Goal: Transaction & Acquisition: Purchase product/service

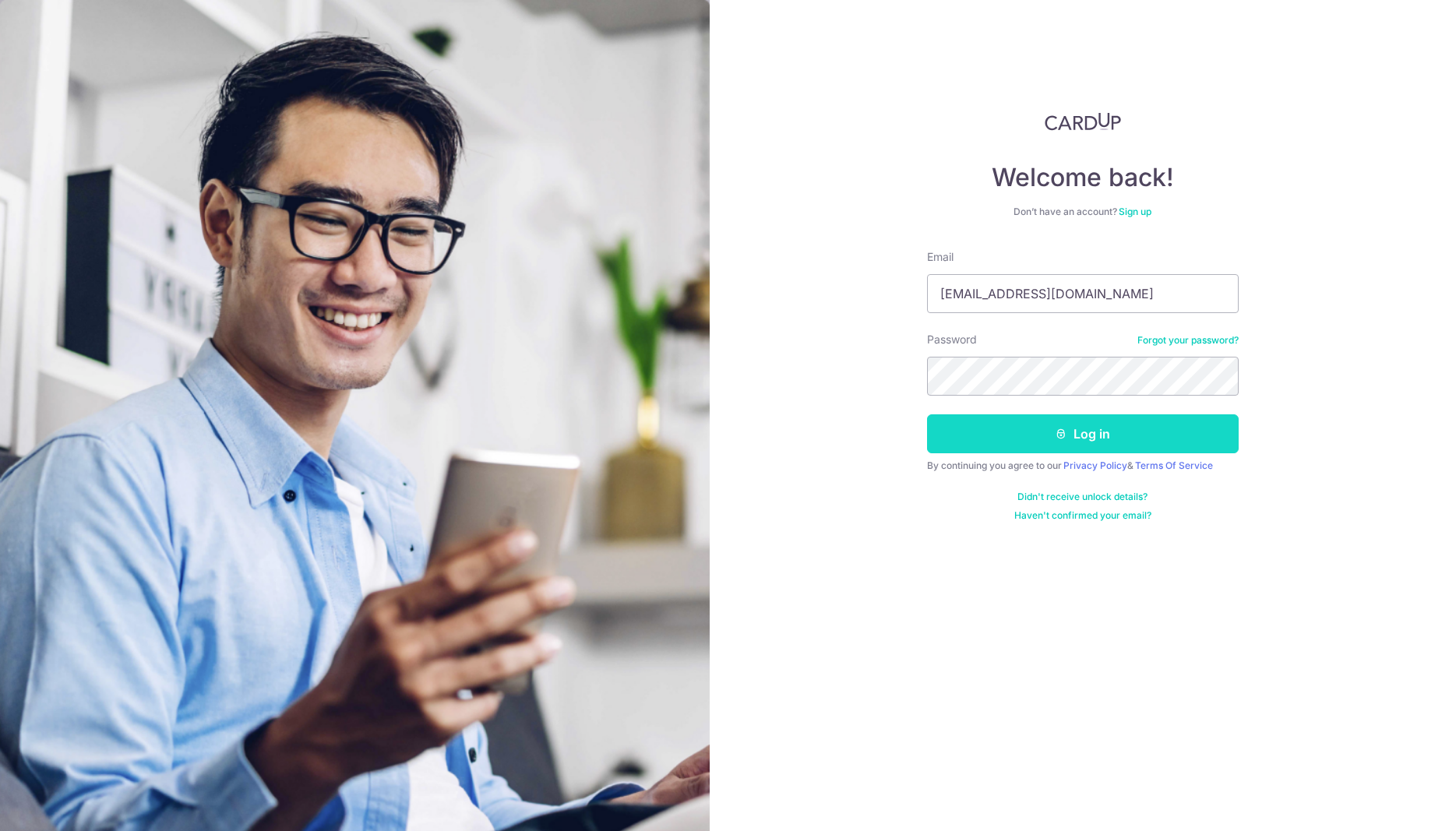
click at [1110, 429] on button "Log in" at bounding box center [1083, 433] width 311 height 39
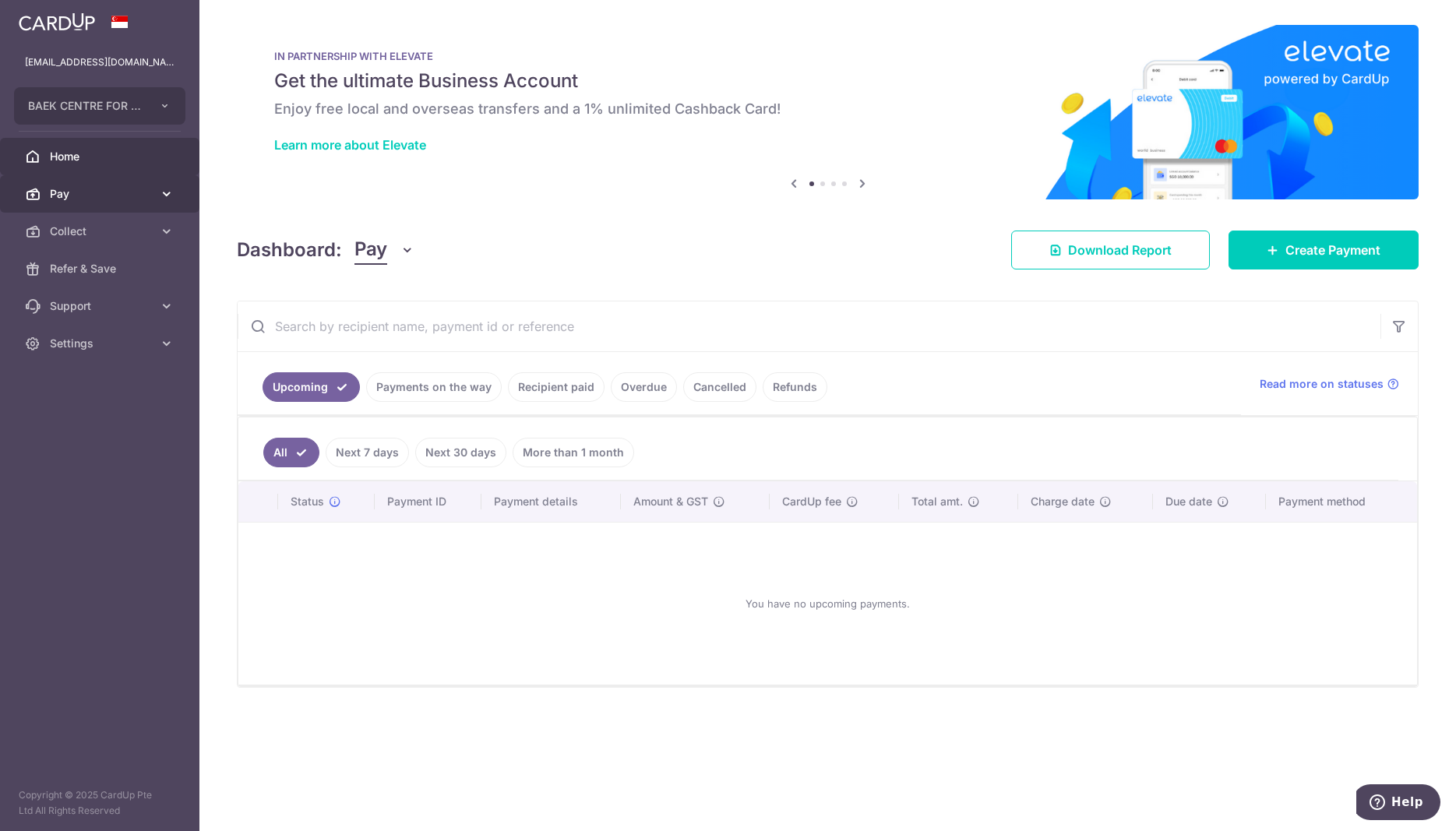
click at [56, 190] on span "Pay" at bounding box center [101, 193] width 103 height 15
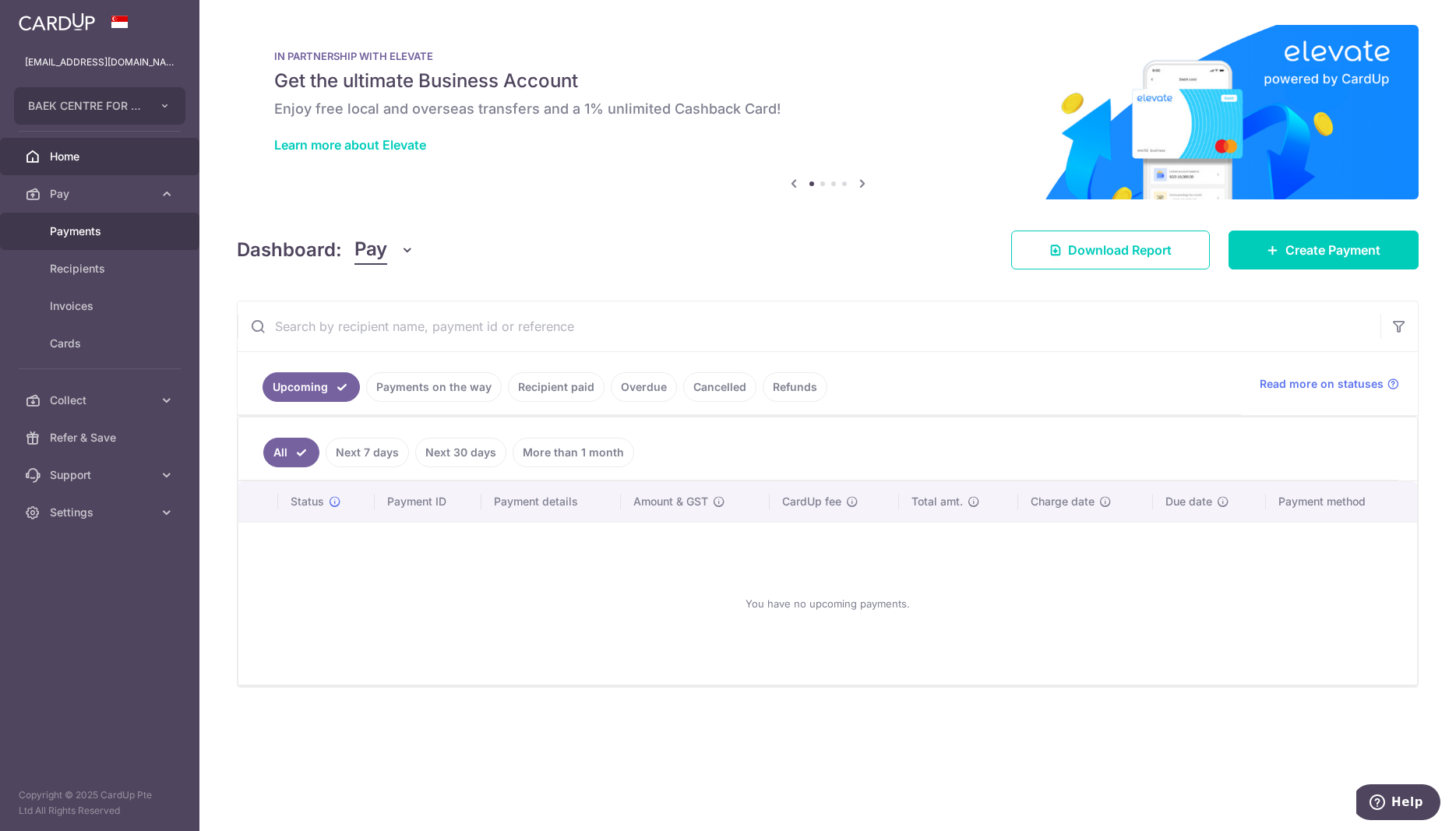
click at [104, 239] on span "Payments" at bounding box center [101, 231] width 103 height 15
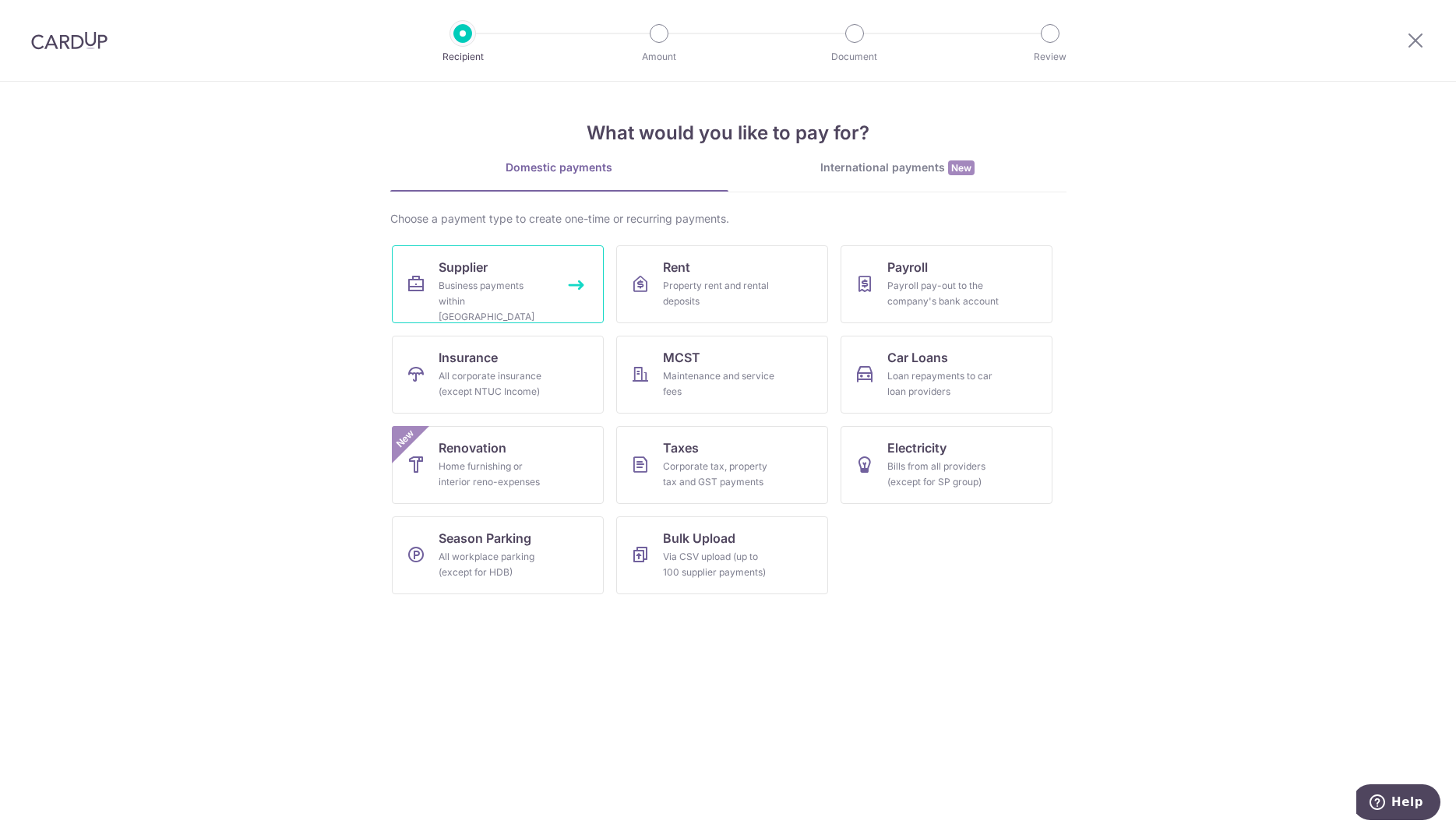
click at [494, 272] on link "Supplier Business payments within Singapore" at bounding box center [498, 284] width 212 height 78
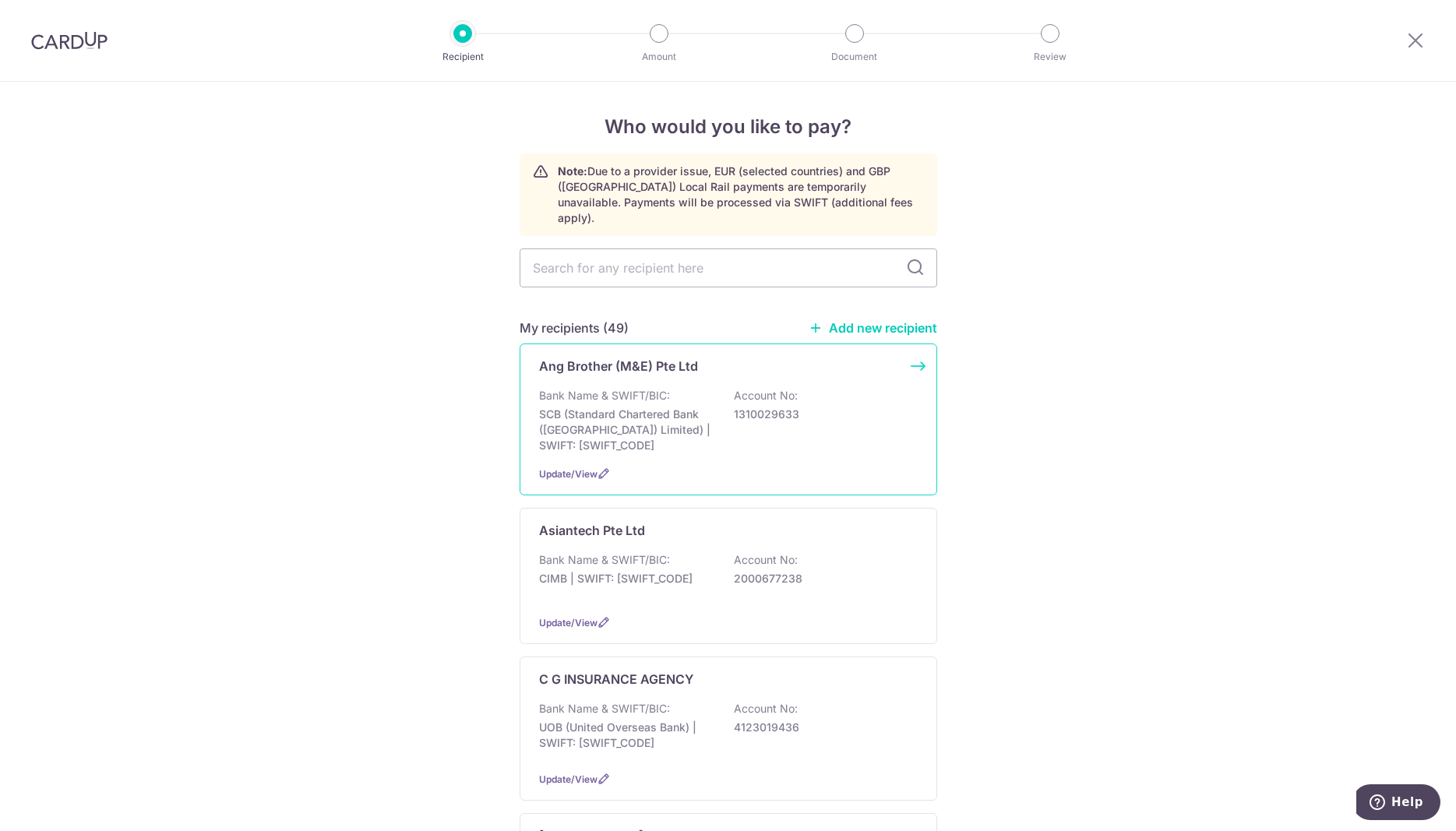
click at [912, 349] on div "Ang Brother (M&E) Pte Ltd Bank Name & SWIFT/BIC: SCB (Standard Chartered Bank (…" at bounding box center [728, 419] width 417 height 152
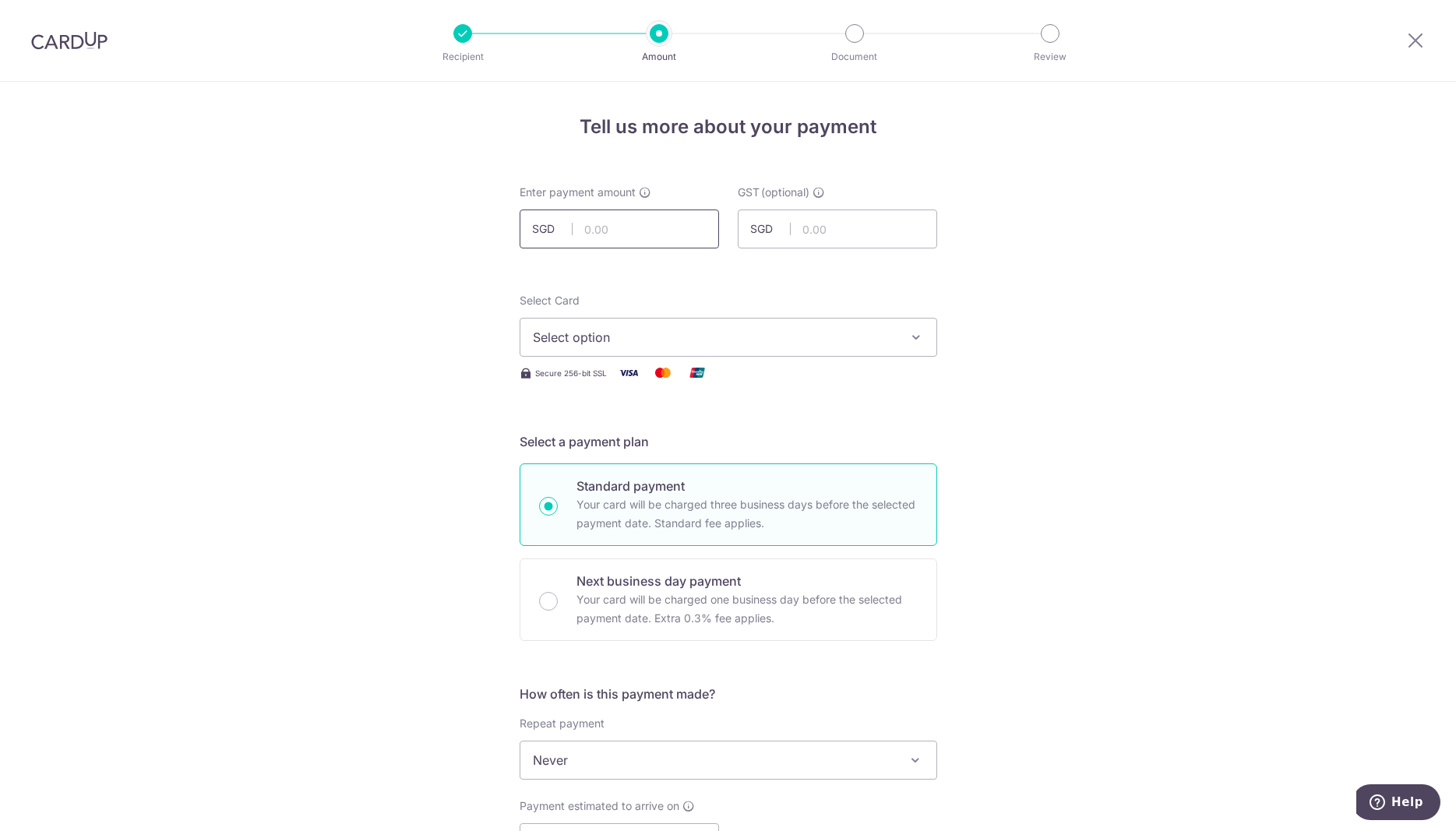
click at [674, 239] on input "text" at bounding box center [619, 229] width 199 height 39
type input "490.50"
click at [638, 346] on span "Select option" at bounding box center [715, 337] width 364 height 19
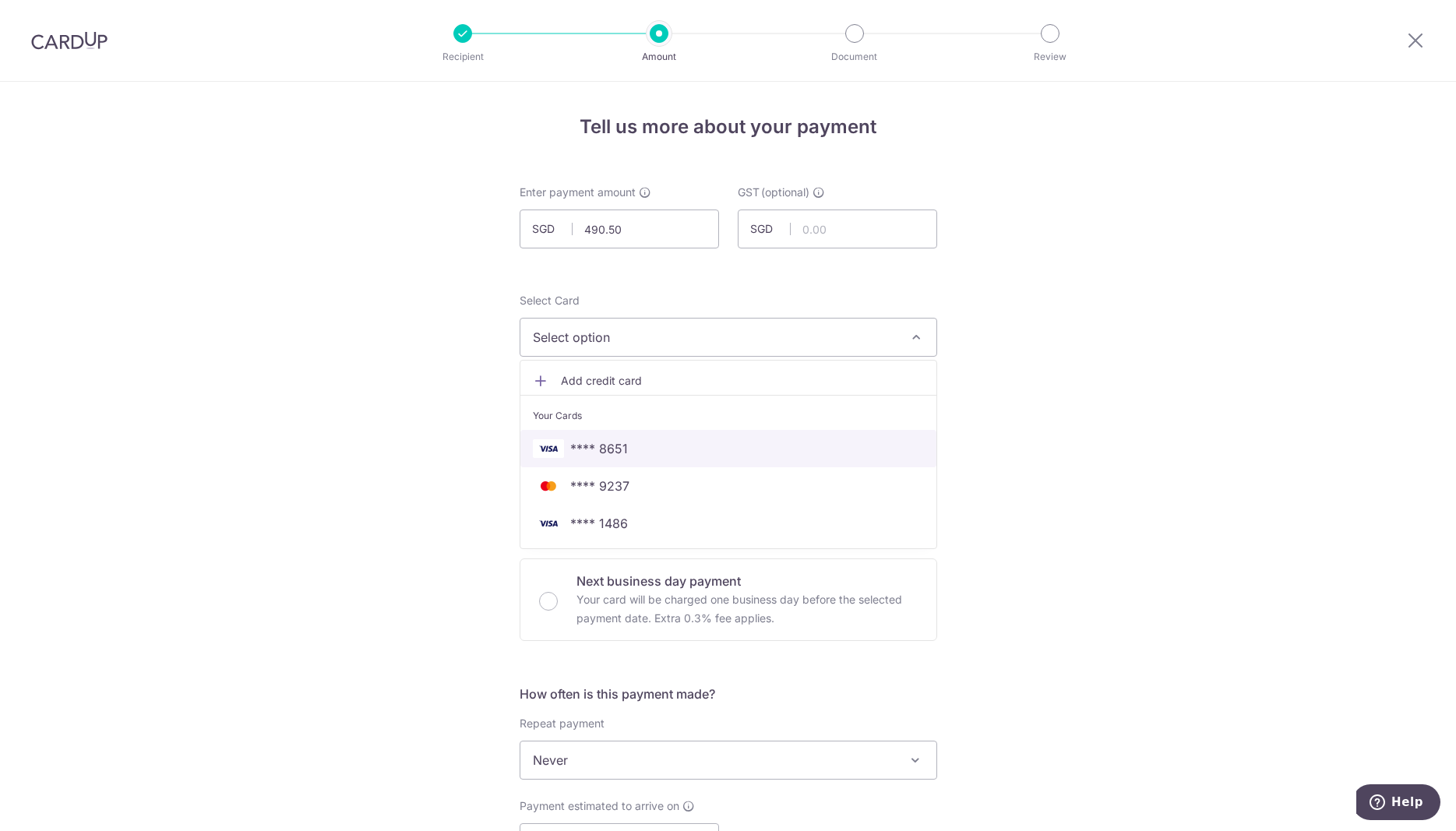
click at [592, 453] on span "**** 8651" at bounding box center [599, 449] width 57 height 19
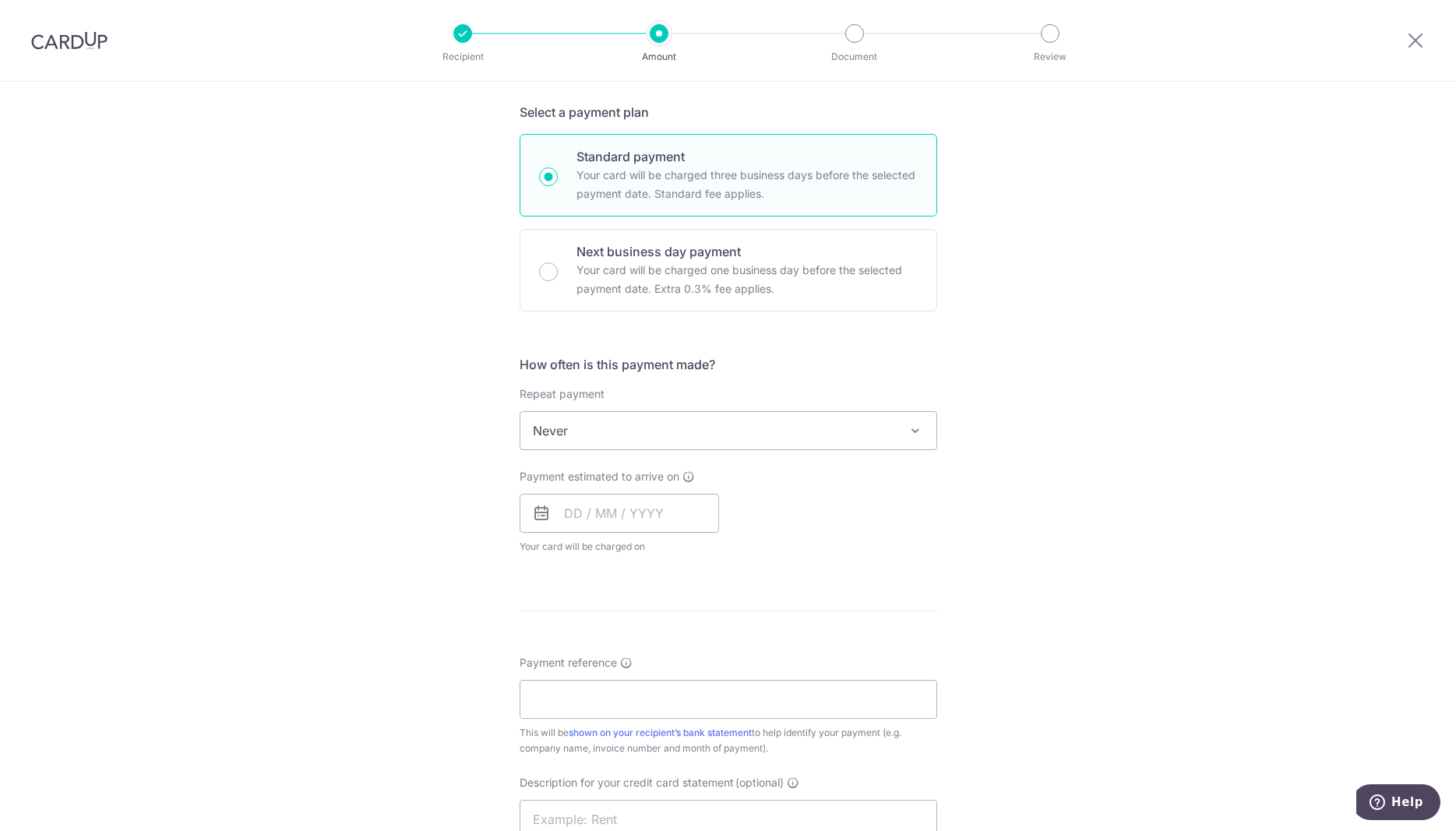
scroll to position [398, 0]
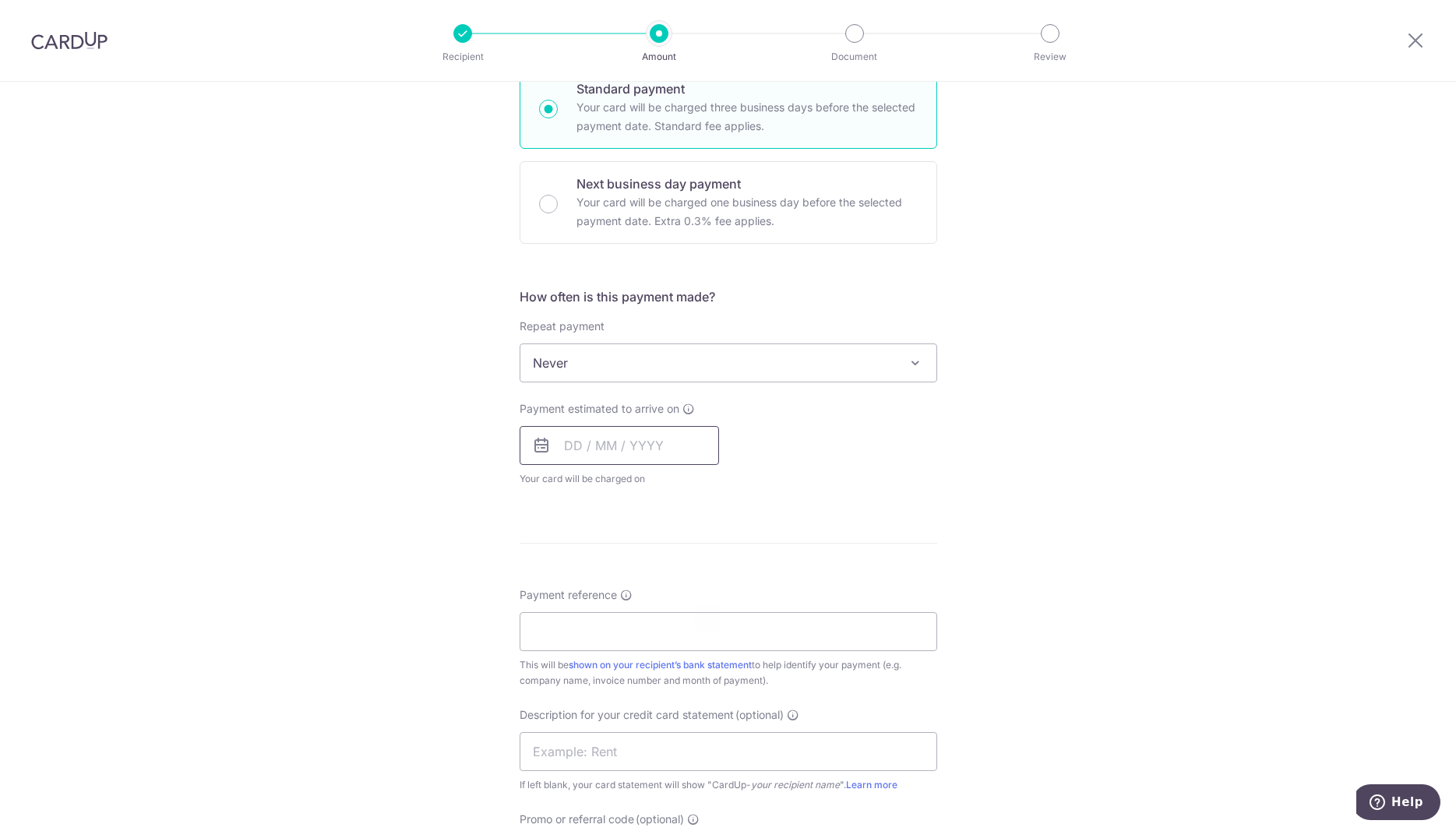
click at [595, 458] on input "text" at bounding box center [619, 445] width 199 height 39
click at [708, 617] on link "15" at bounding box center [707, 618] width 25 height 25
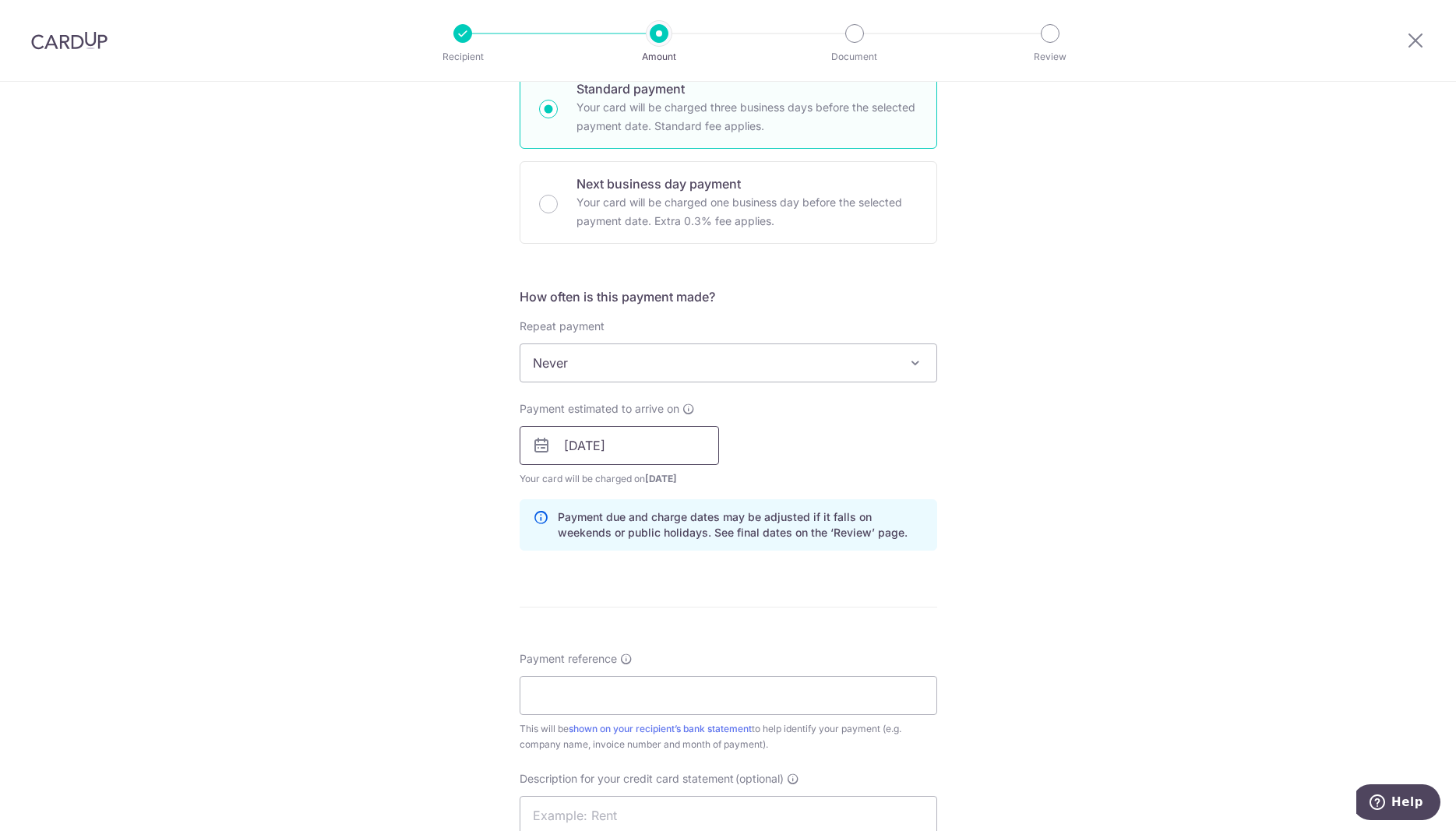
click at [662, 449] on input "[DATE]" at bounding box center [619, 445] width 199 height 39
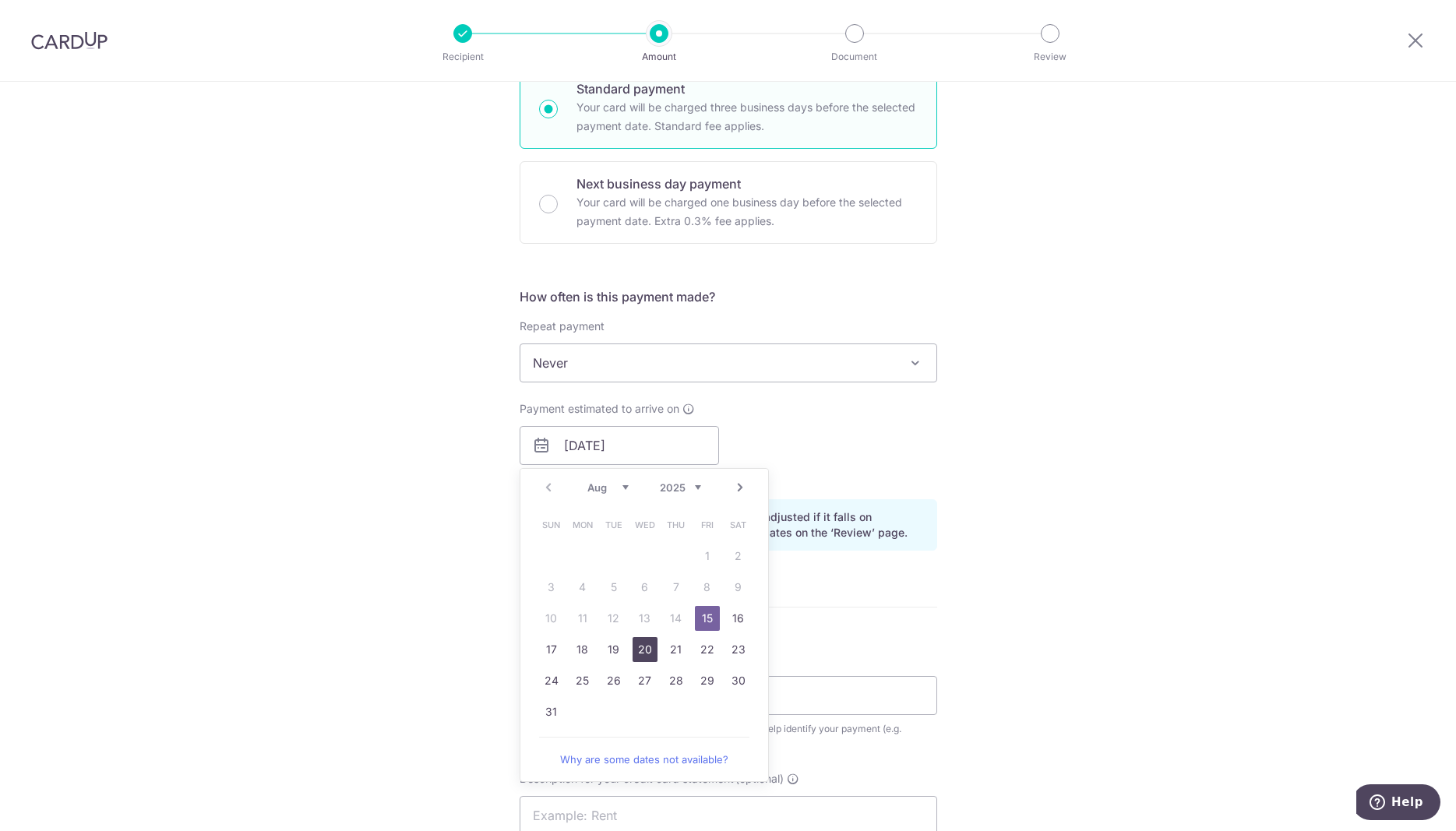
click at [641, 648] on link "20" at bounding box center [645, 650] width 25 height 25
type input "[DATE]"
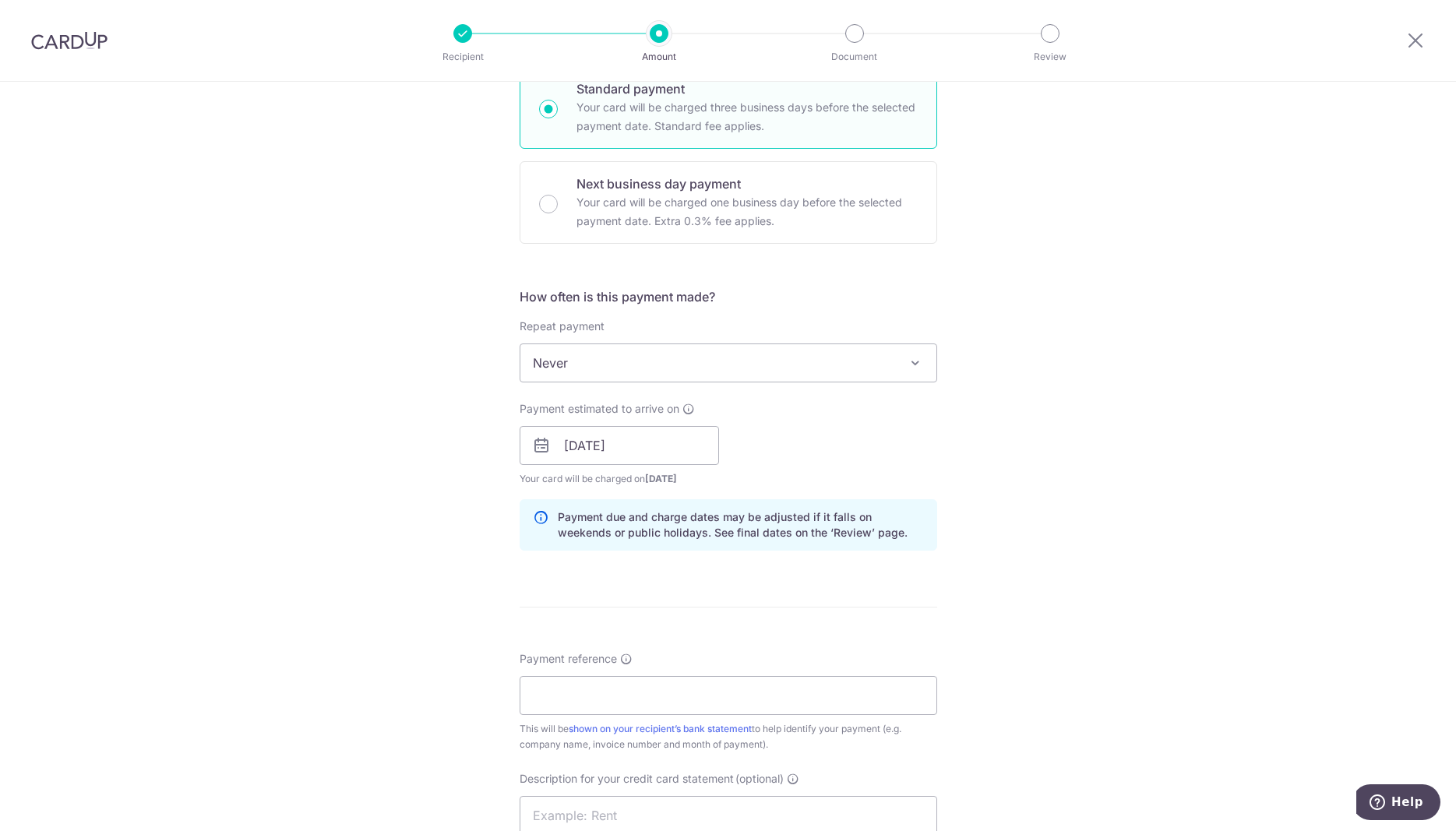
scroll to position [635, 0]
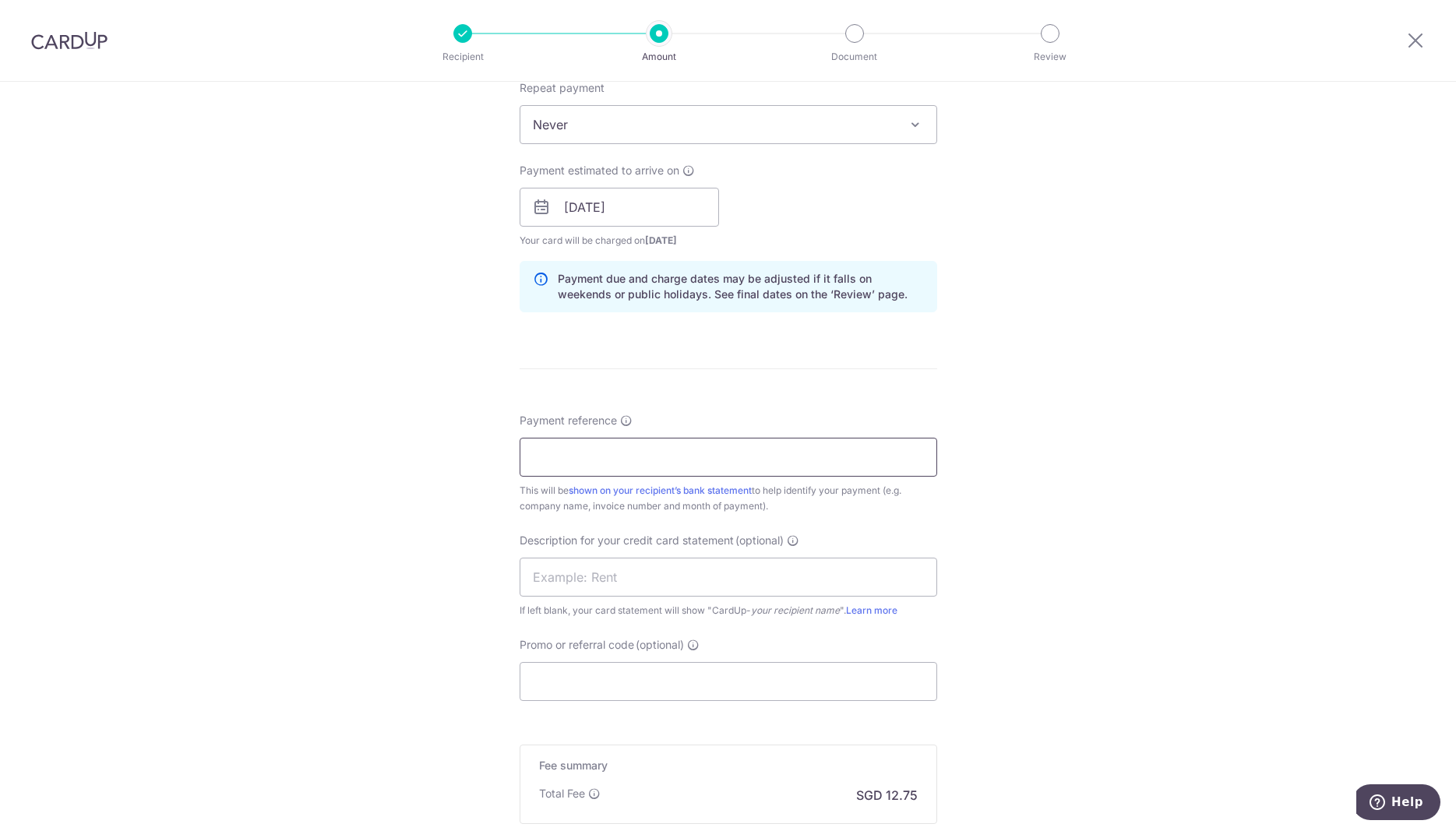
click at [719, 464] on input "Payment reference" at bounding box center [728, 457] width 417 height 39
type input "OEIN-20151088"
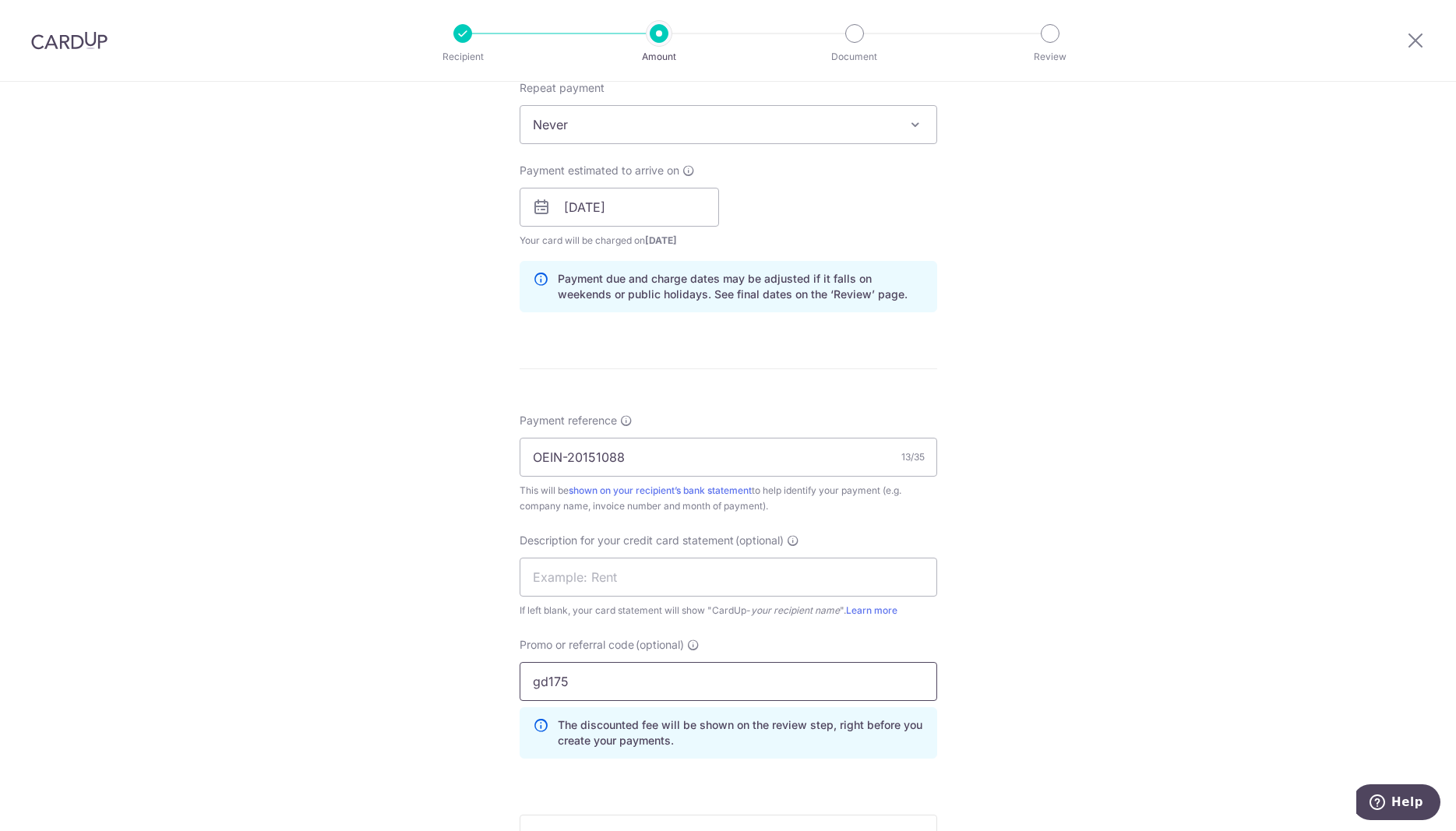
scroll to position [898, 0]
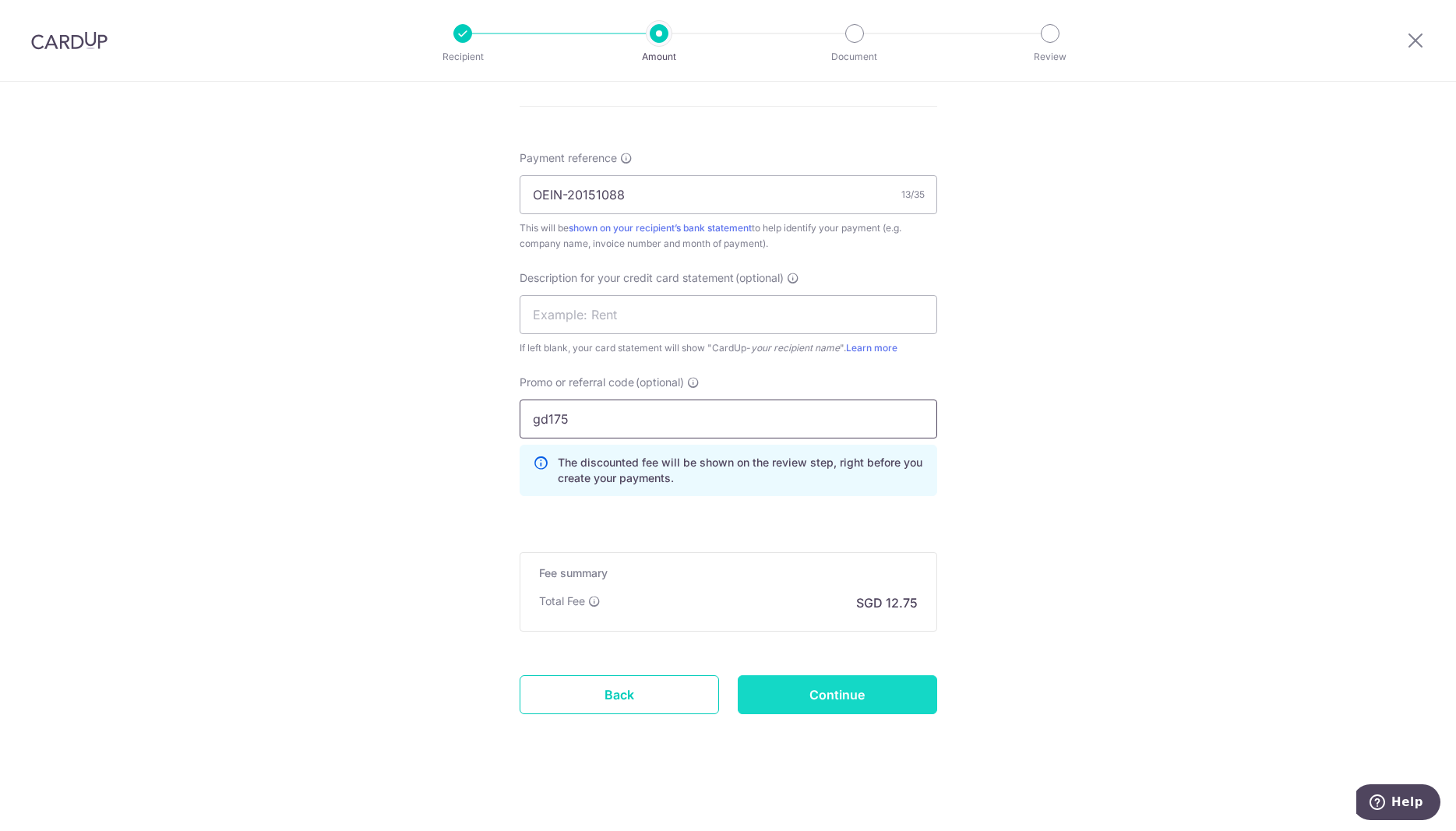
type input "gd175"
click at [829, 691] on input "Continue" at bounding box center [838, 695] width 199 height 39
type input "Create Schedule"
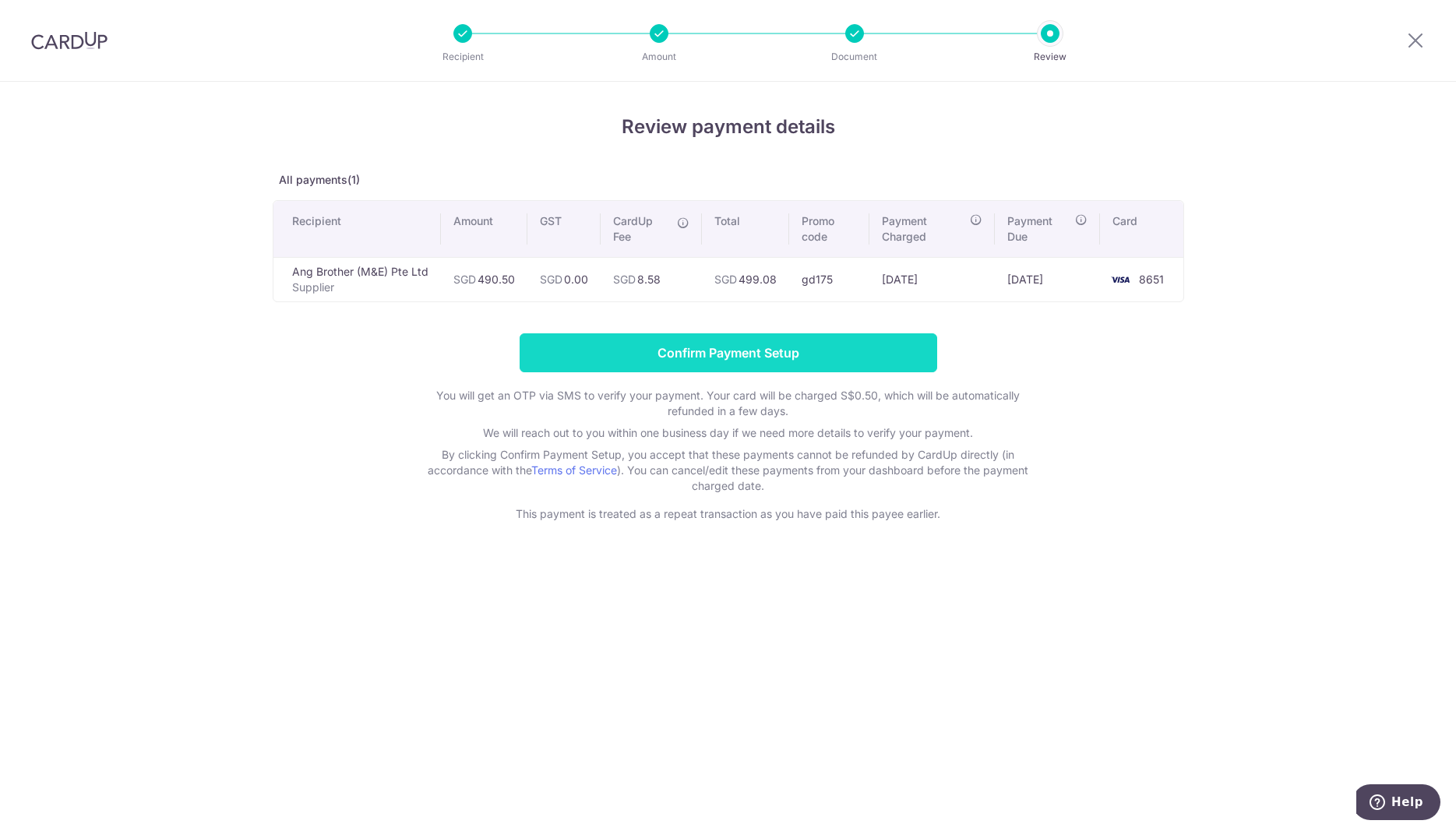
click at [765, 343] on input "Confirm Payment Setup" at bounding box center [728, 353] width 417 height 39
